Goal: Navigation & Orientation: Find specific page/section

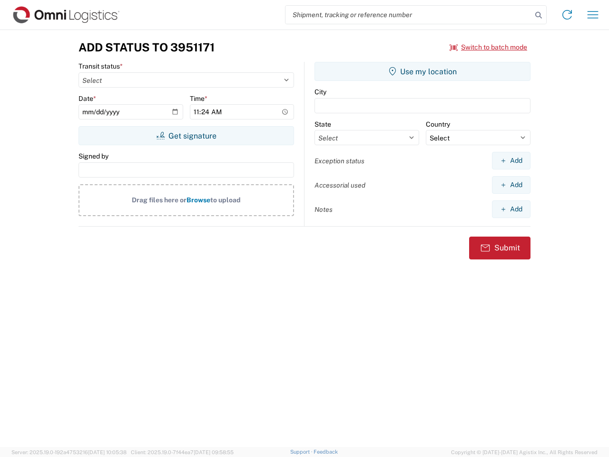
click at [409, 15] on input "search" at bounding box center [409, 15] width 247 height 18
click at [539, 15] on icon at bounding box center [538, 15] width 13 height 13
click at [567, 15] on icon at bounding box center [567, 14] width 15 height 15
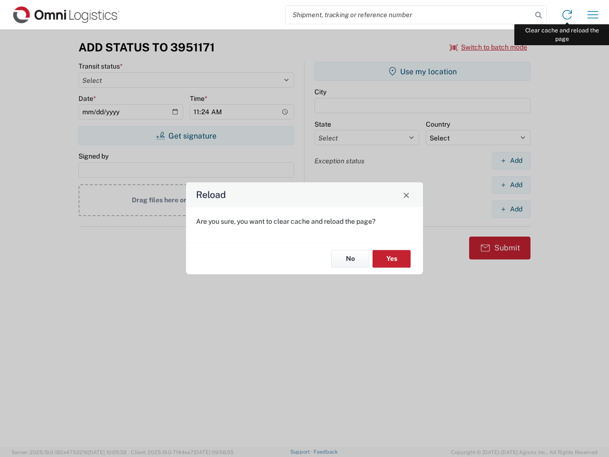
click at [593, 15] on div "Reload Are you sure, you want to clear cache and reload the page? No Yes" at bounding box center [304, 228] width 609 height 457
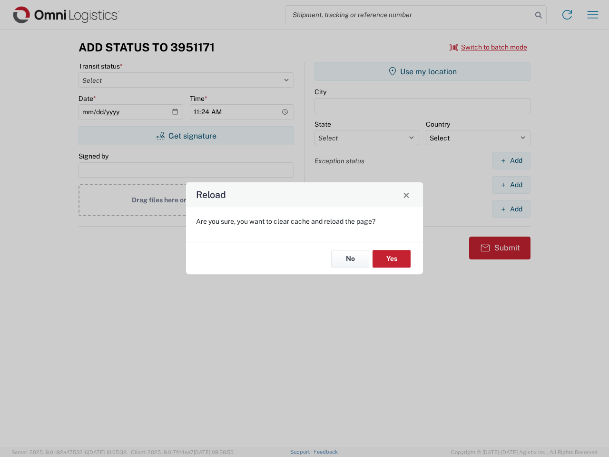
click at [489, 47] on div "Reload Are you sure, you want to clear cache and reload the page? No Yes" at bounding box center [304, 228] width 609 height 457
click at [186, 136] on div "Reload Are you sure, you want to clear cache and reload the page? No Yes" at bounding box center [304, 228] width 609 height 457
click at [423, 71] on div "Reload Are you sure, you want to clear cache and reload the page? No Yes" at bounding box center [304, 228] width 609 height 457
click at [511, 160] on div "Reload Are you sure, you want to clear cache and reload the page? No Yes" at bounding box center [304, 228] width 609 height 457
click at [511, 185] on div "Reload Are you sure, you want to clear cache and reload the page? No Yes" at bounding box center [304, 228] width 609 height 457
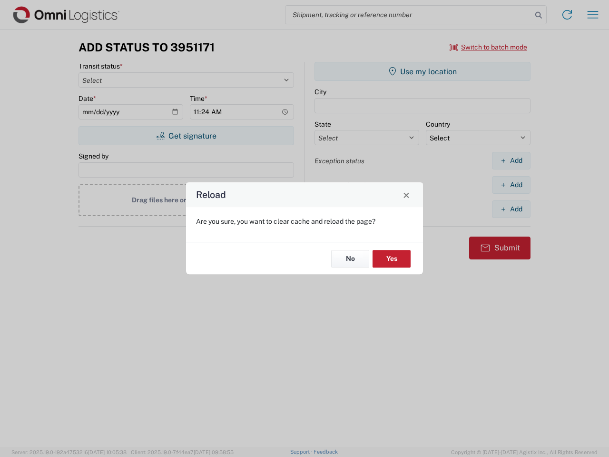
click at [511, 209] on div "Reload Are you sure, you want to clear cache and reload the page? No Yes" at bounding box center [304, 228] width 609 height 457
